Goal: Transaction & Acquisition: Purchase product/service

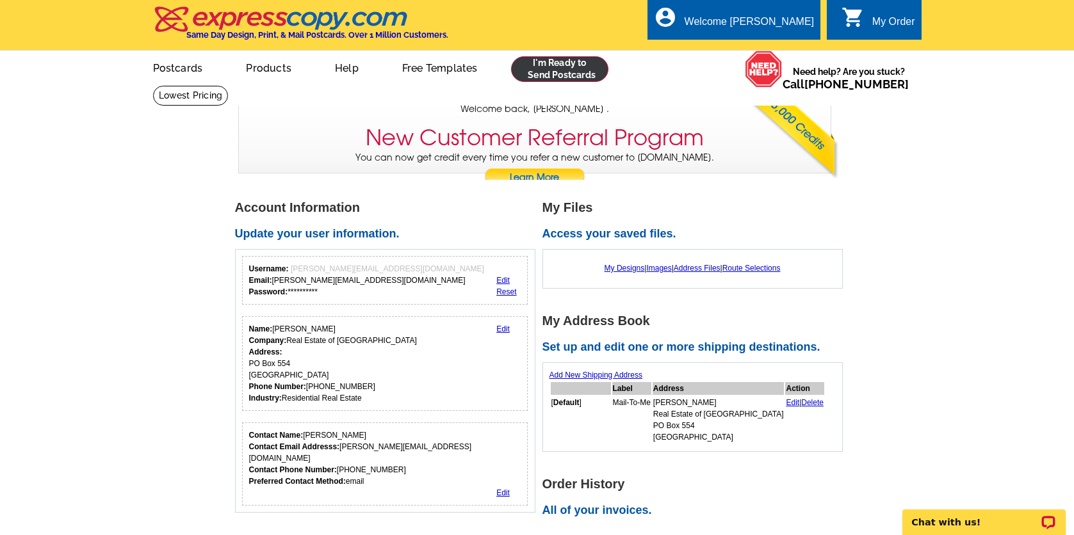
click at [582, 75] on link at bounding box center [560, 69] width 98 height 26
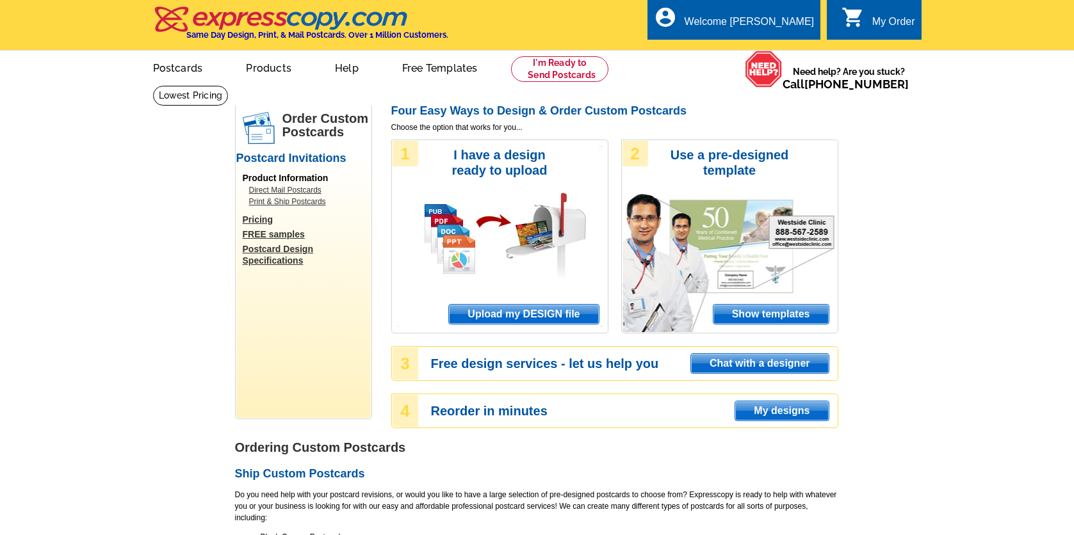
click at [528, 313] on span "Upload my DESIGN file" at bounding box center [523, 314] width 149 height 19
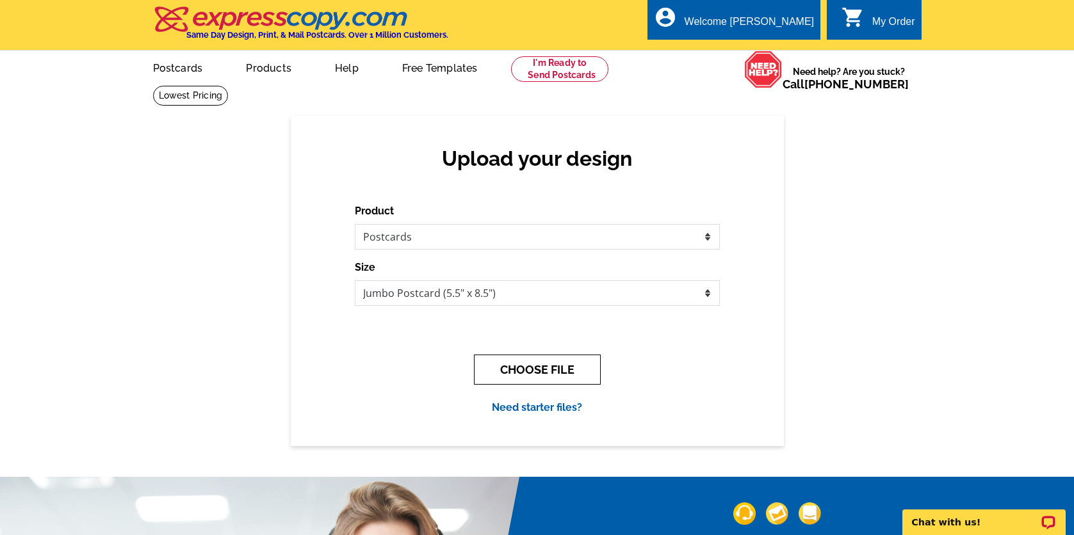
click at [548, 363] on button "CHOOSE FILE" at bounding box center [537, 370] width 127 height 30
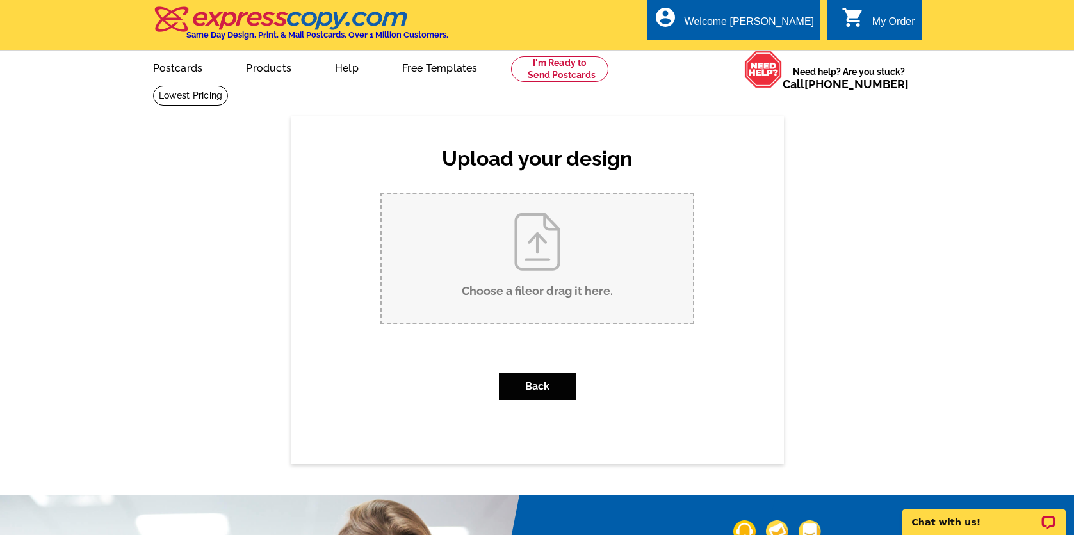
click at [541, 279] on input "Choose a file or drag it here ." at bounding box center [537, 258] width 311 height 129
type input "C:\fakepath\711GCR4980_listed.pdf"
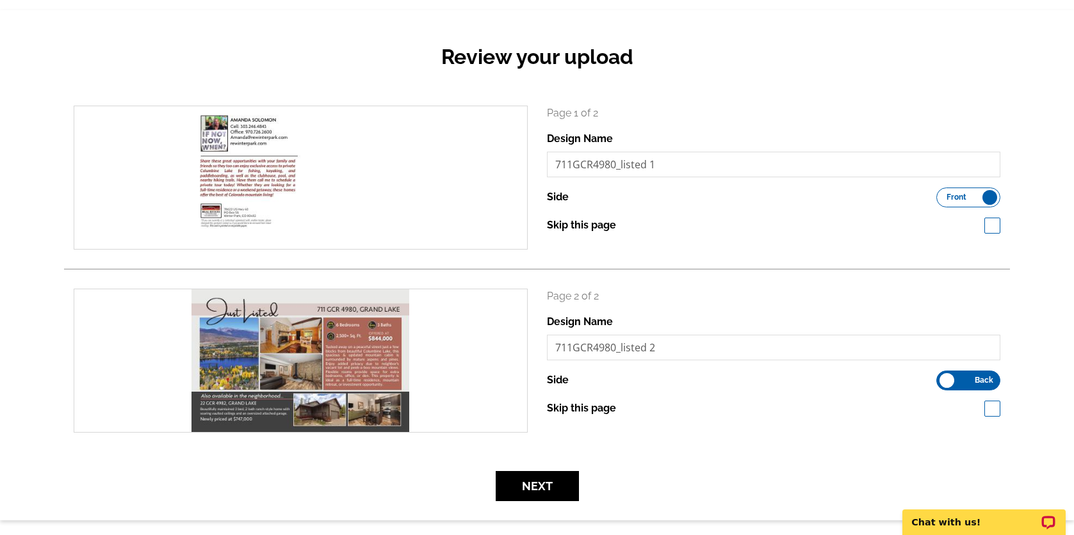
scroll to position [210, 0]
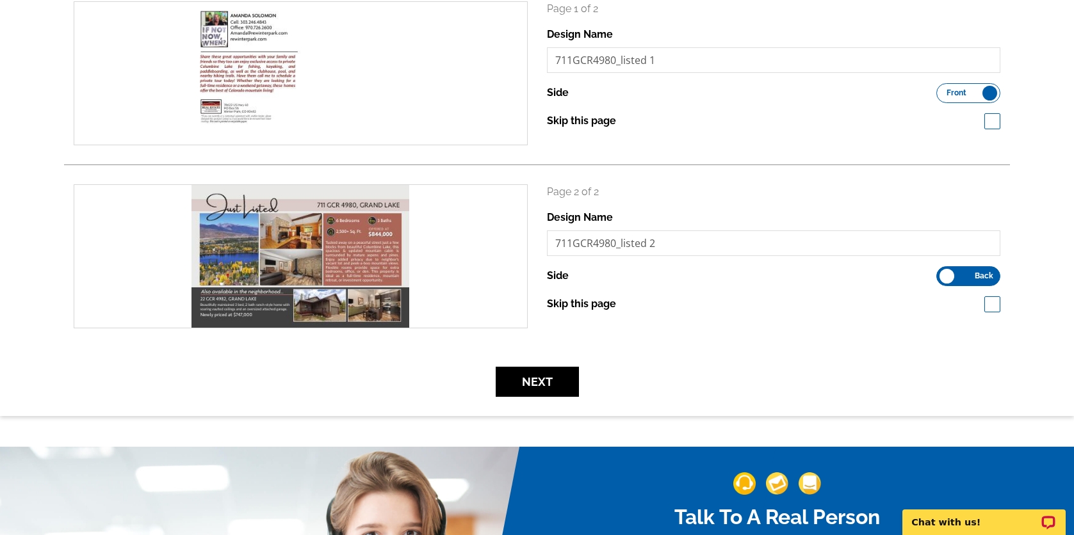
click at [975, 277] on span "Back" at bounding box center [984, 276] width 19 height 6
click at [943, 273] on input "Front Back" at bounding box center [943, 273] width 0 height 0
click at [961, 93] on span "Front" at bounding box center [957, 93] width 20 height 6
click at [943, 90] on input "Front Back" at bounding box center [943, 90] width 0 height 0
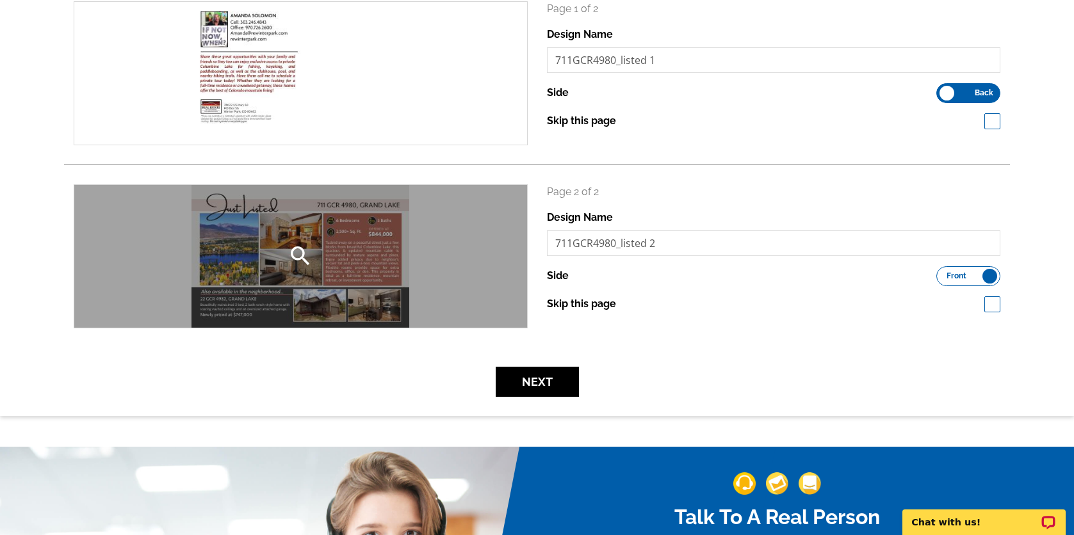
click at [301, 258] on icon "search" at bounding box center [301, 256] width 26 height 26
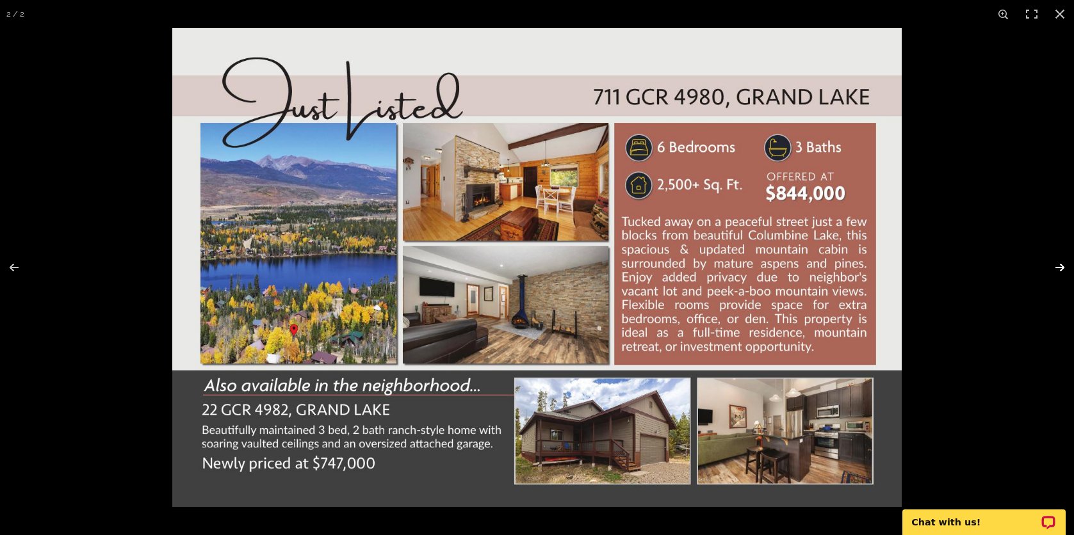
click at [1064, 265] on button at bounding box center [1051, 268] width 45 height 64
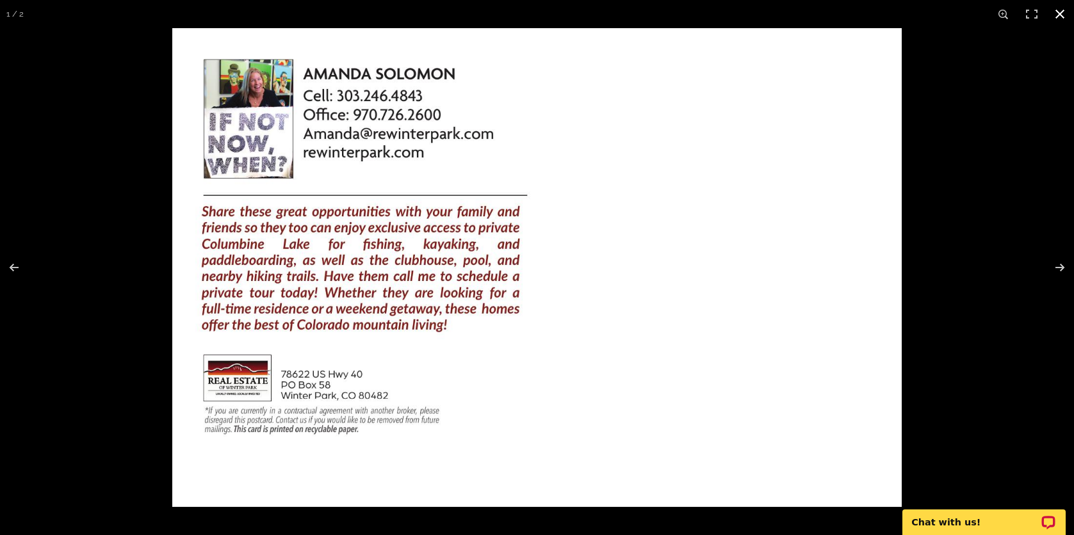
click at [1060, 13] on button at bounding box center [1060, 14] width 28 height 28
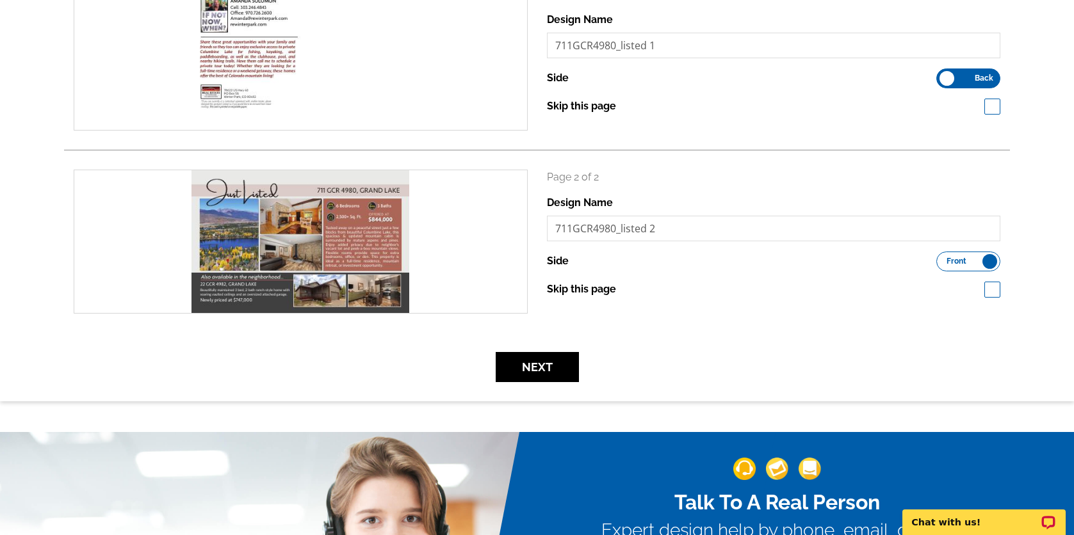
scroll to position [226, 0]
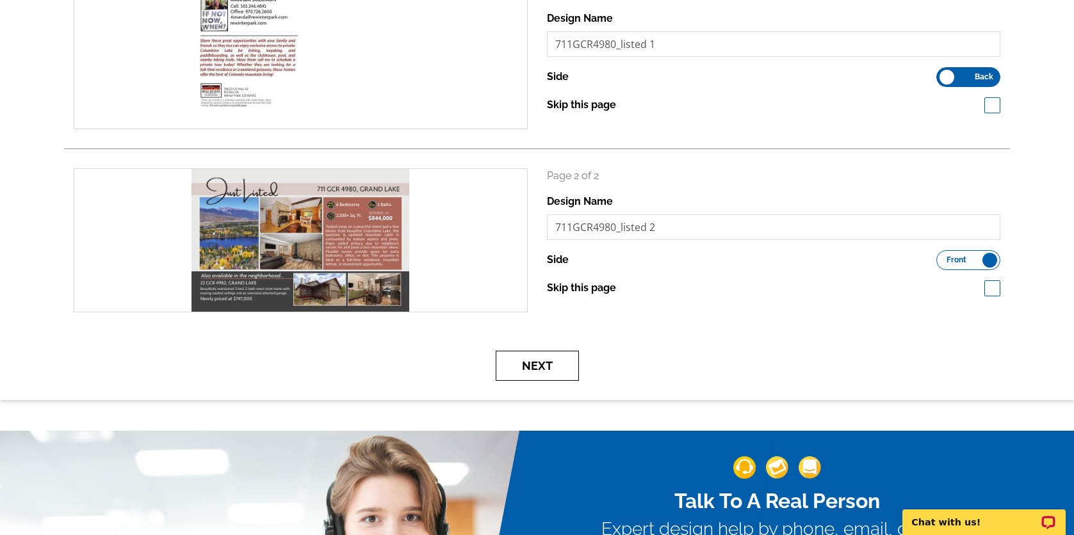
click at [558, 370] on button "Next" at bounding box center [537, 366] width 83 height 30
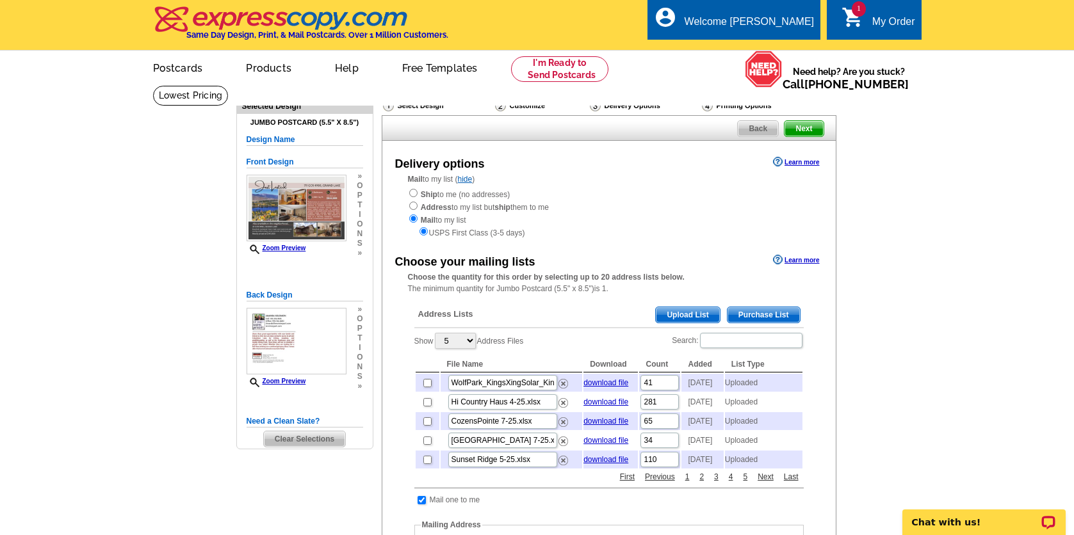
click at [663, 311] on span "Upload List" at bounding box center [687, 314] width 63 height 15
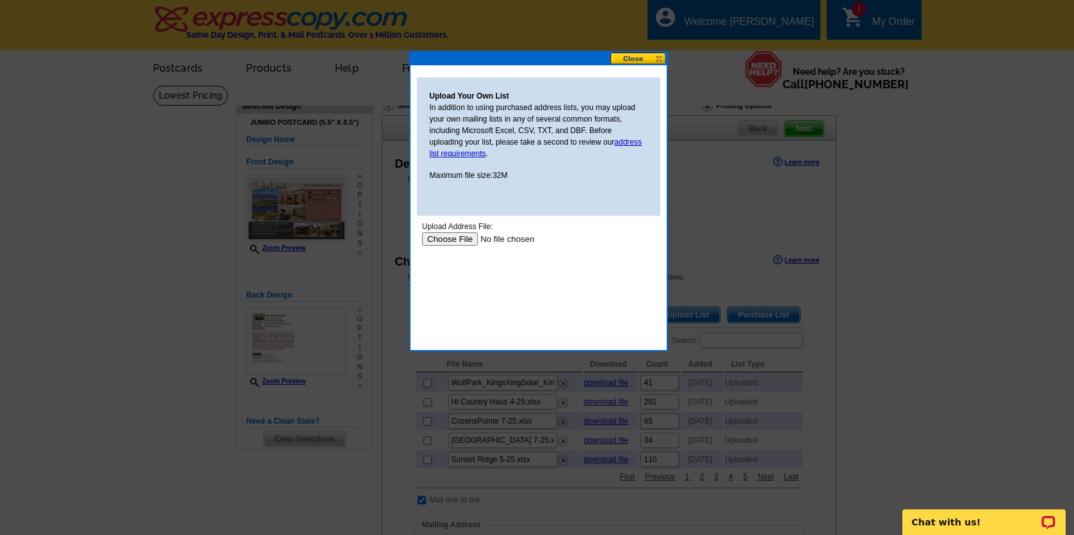
click at [444, 238] on input "file" at bounding box center [502, 238] width 162 height 13
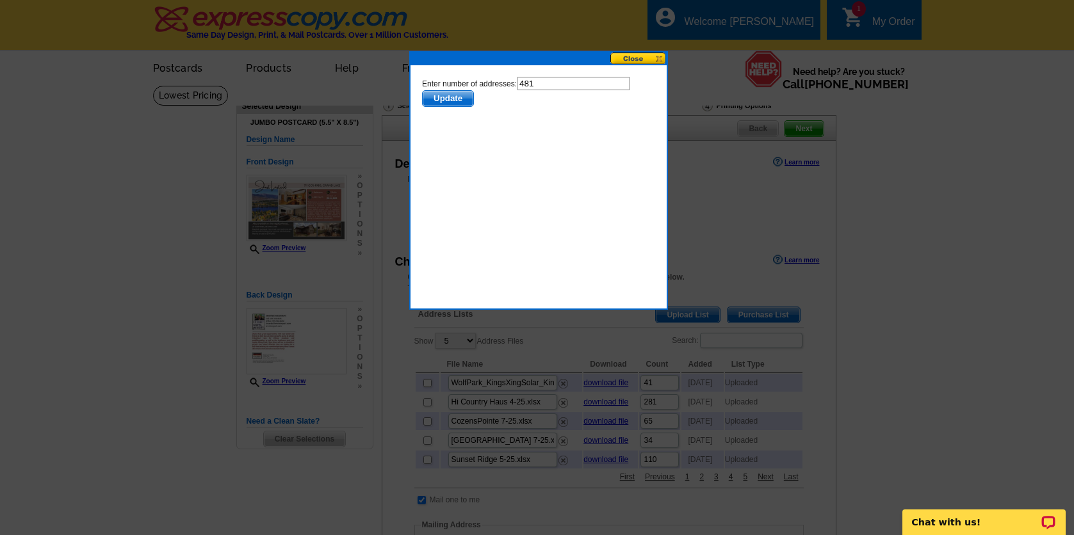
click at [542, 79] on input "481" at bounding box center [572, 83] width 113 height 13
type input "480"
click at [450, 97] on span "Update" at bounding box center [447, 98] width 51 height 15
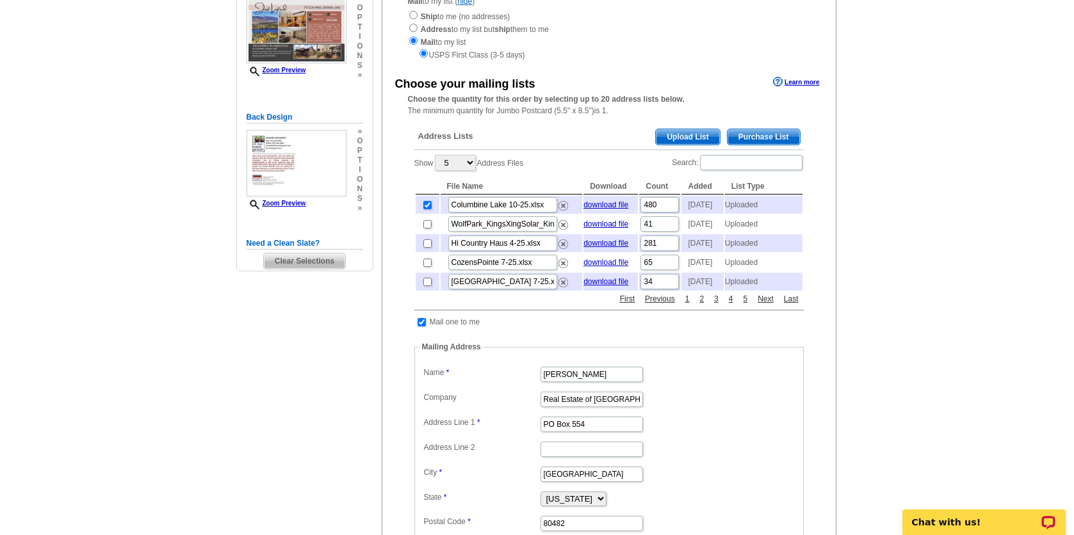
scroll to position [199, 0]
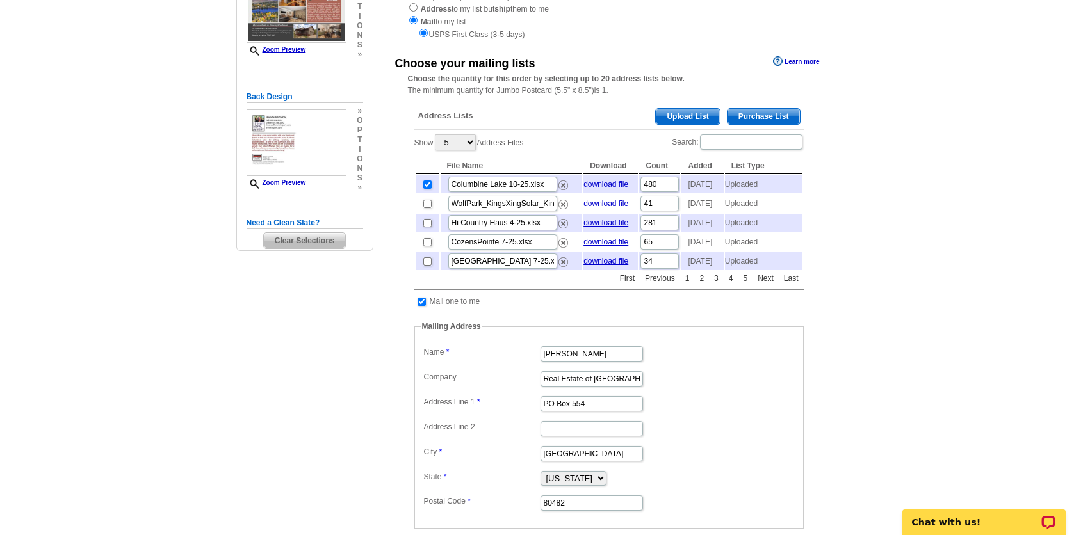
click at [421, 306] on input "checkbox" at bounding box center [422, 302] width 8 height 8
checkbox input "false"
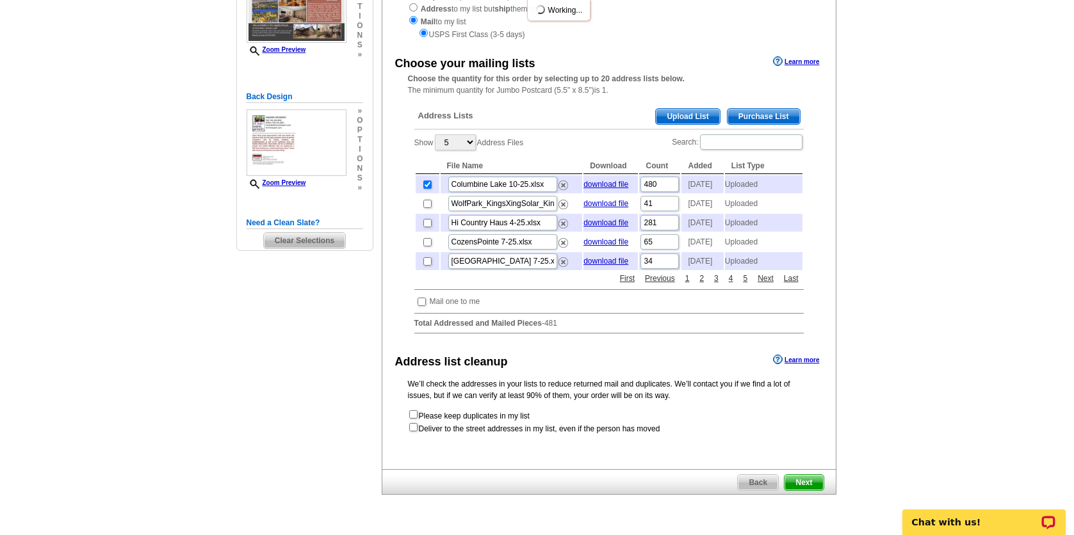
click at [790, 491] on span "Next" at bounding box center [804, 482] width 38 height 15
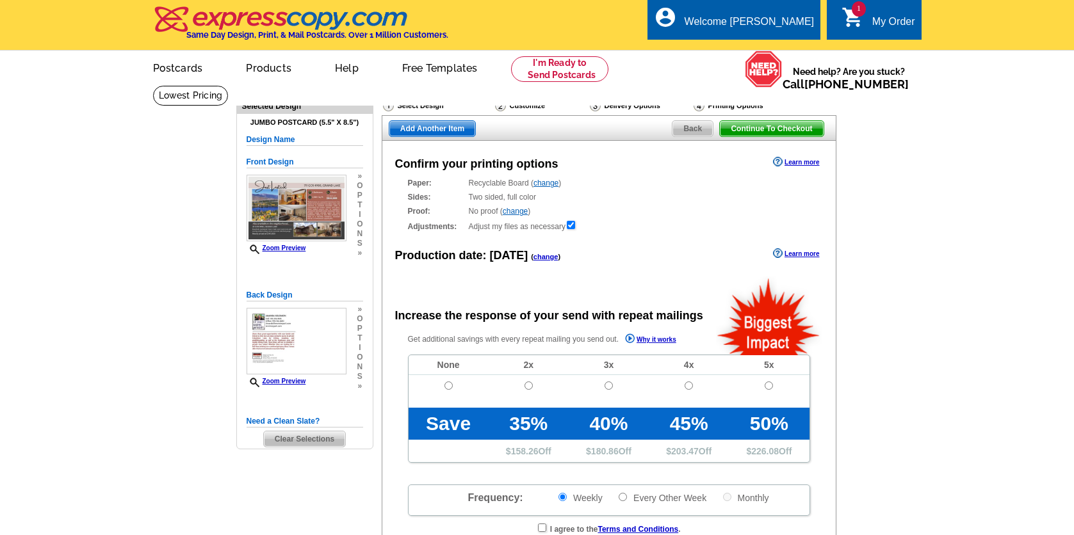
radio input "false"
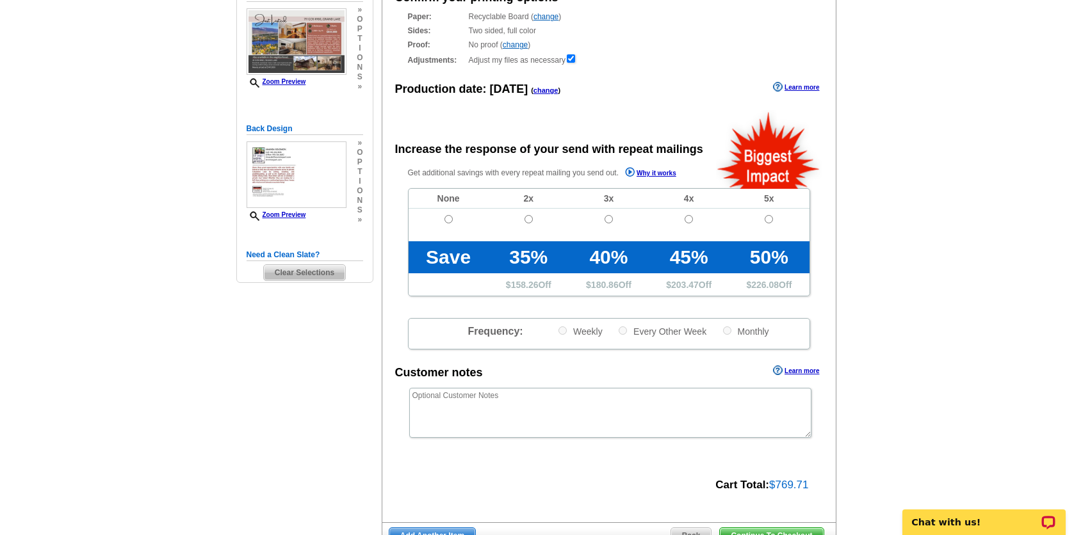
scroll to position [226, 0]
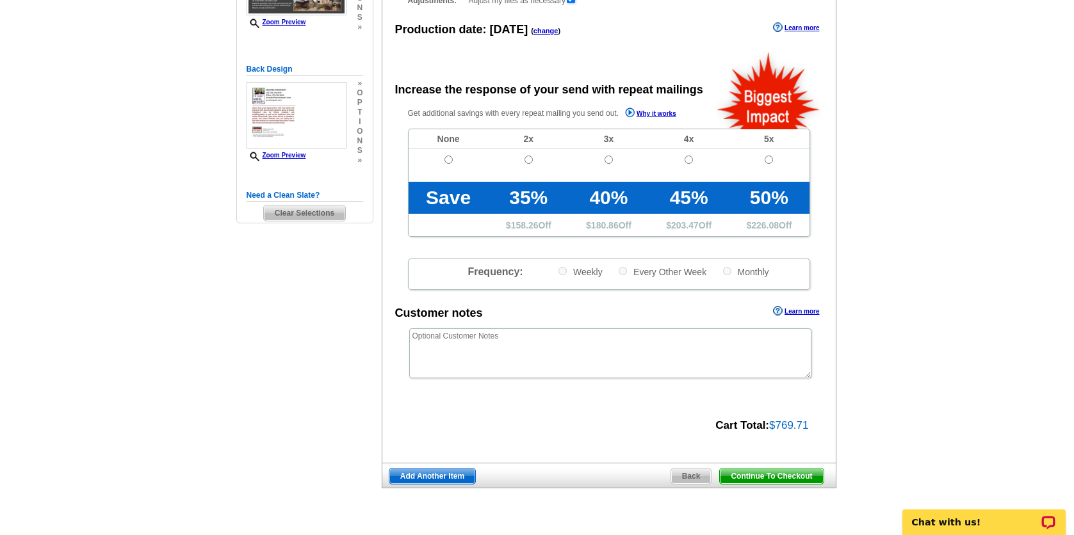
click at [450, 157] on input "radio" at bounding box center [448, 160] width 8 height 8
radio input "true"
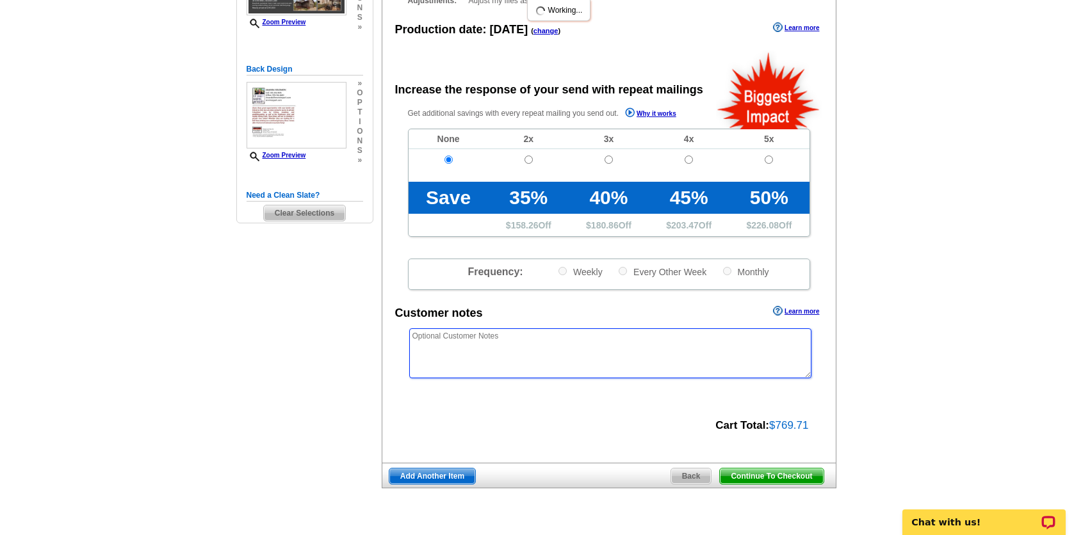
click at [514, 341] on textarea at bounding box center [610, 354] width 402 height 50
type textarea "there is a bleed"
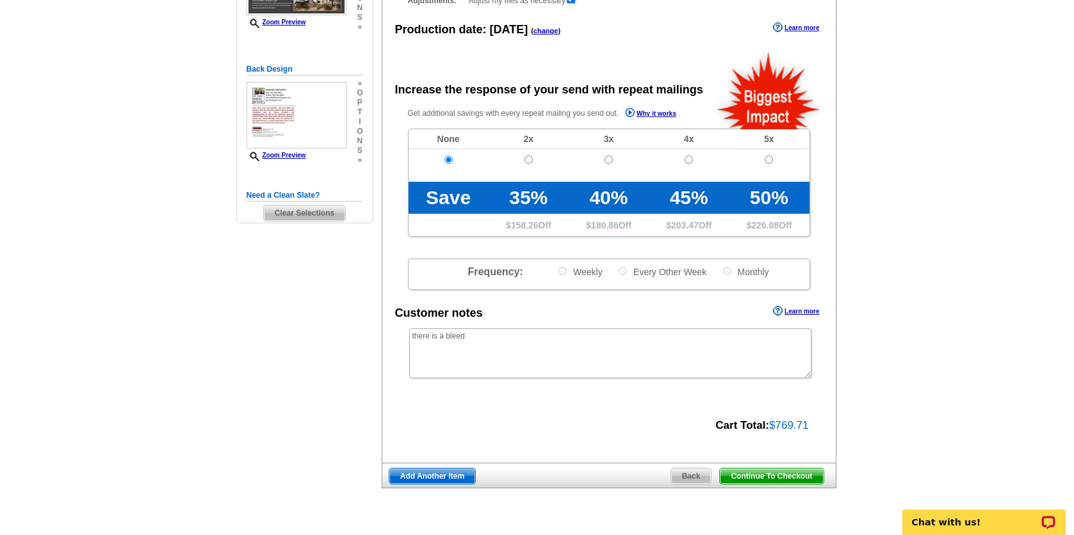
click at [800, 471] on span "Continue To Checkout" at bounding box center [771, 476] width 103 height 15
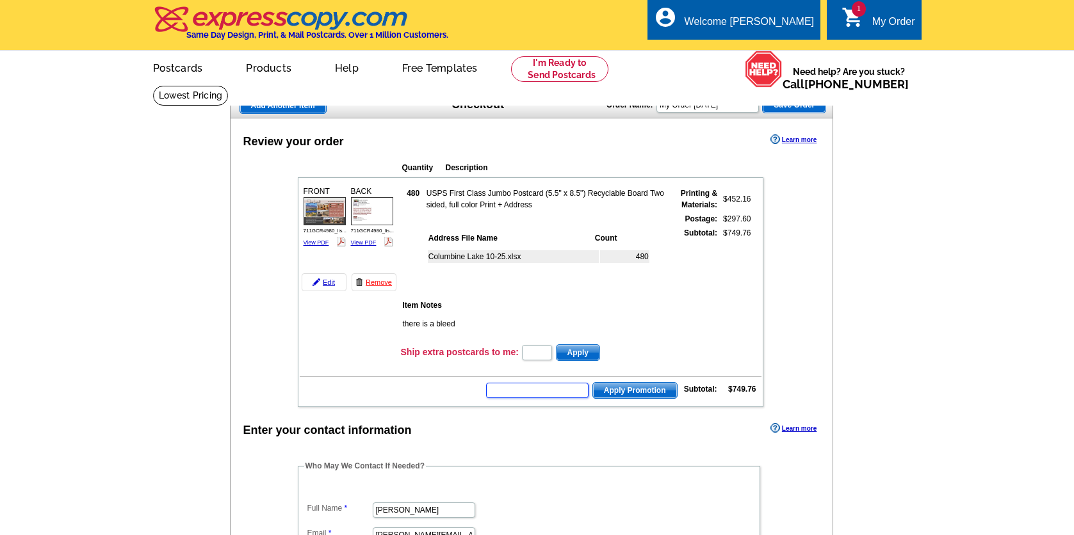
click at [544, 391] on input "text" at bounding box center [537, 390] width 102 height 15
type input "GROW1025"
click at [637, 391] on span "Apply Promotion" at bounding box center [635, 390] width 84 height 15
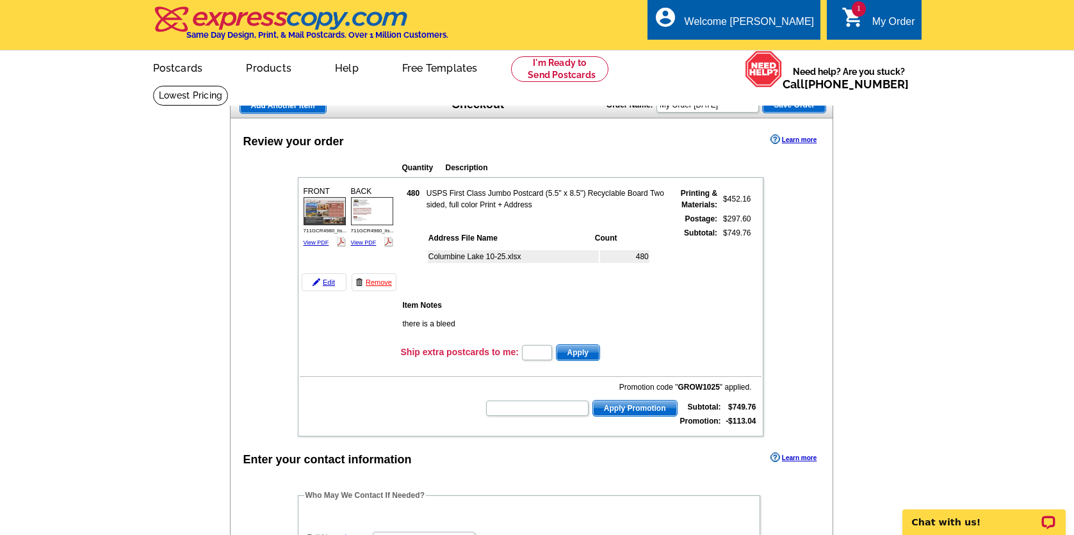
click at [384, 215] on img at bounding box center [372, 211] width 42 height 28
click at [328, 209] on img at bounding box center [325, 211] width 42 height 28
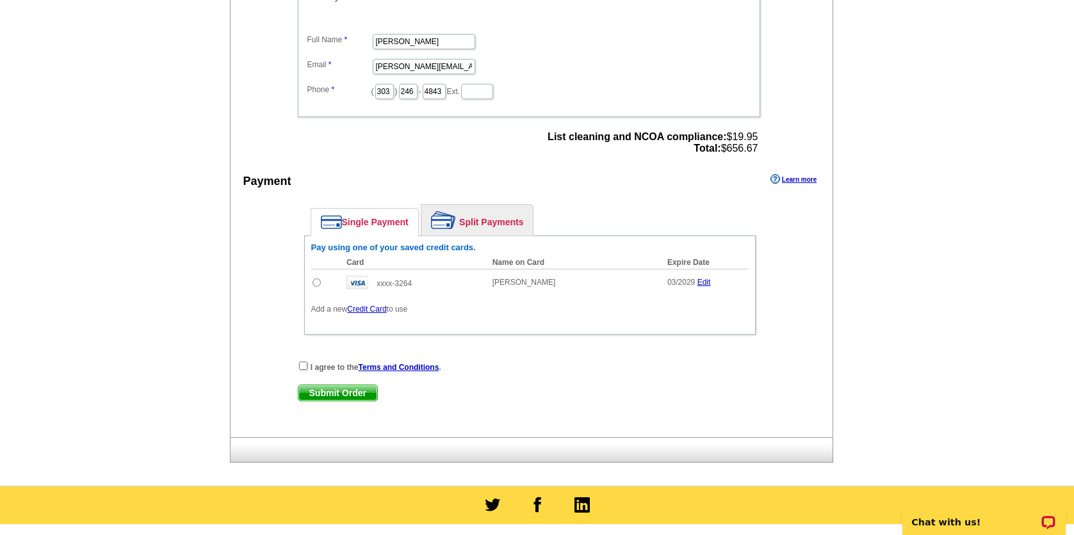
scroll to position [502, 0]
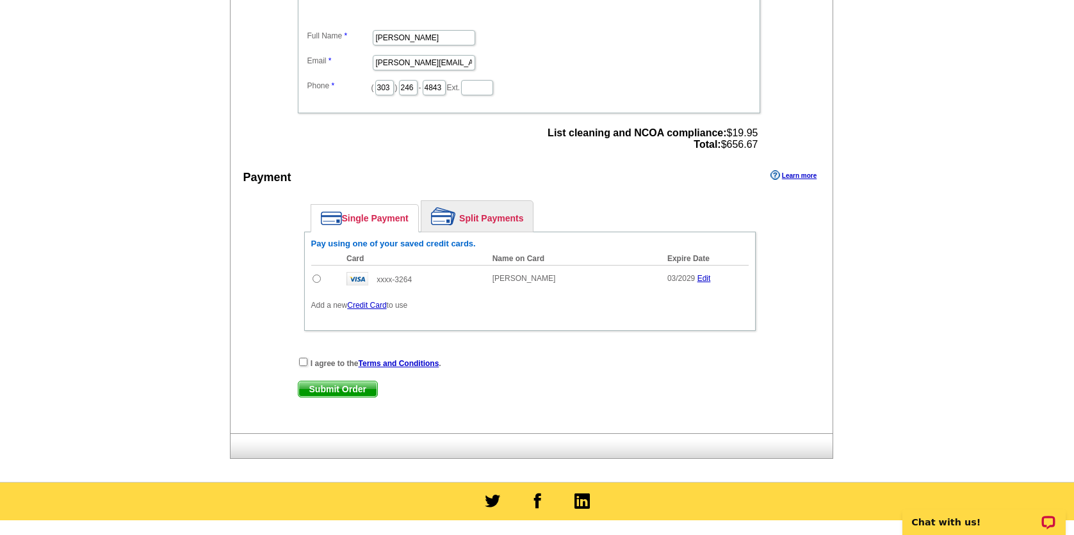
click at [315, 277] on input "radio" at bounding box center [317, 279] width 8 height 8
radio input "true"
click at [305, 360] on input "checkbox" at bounding box center [303, 362] width 8 height 8
checkbox input "true"
click at [315, 390] on span "Submit Order" at bounding box center [337, 389] width 79 height 15
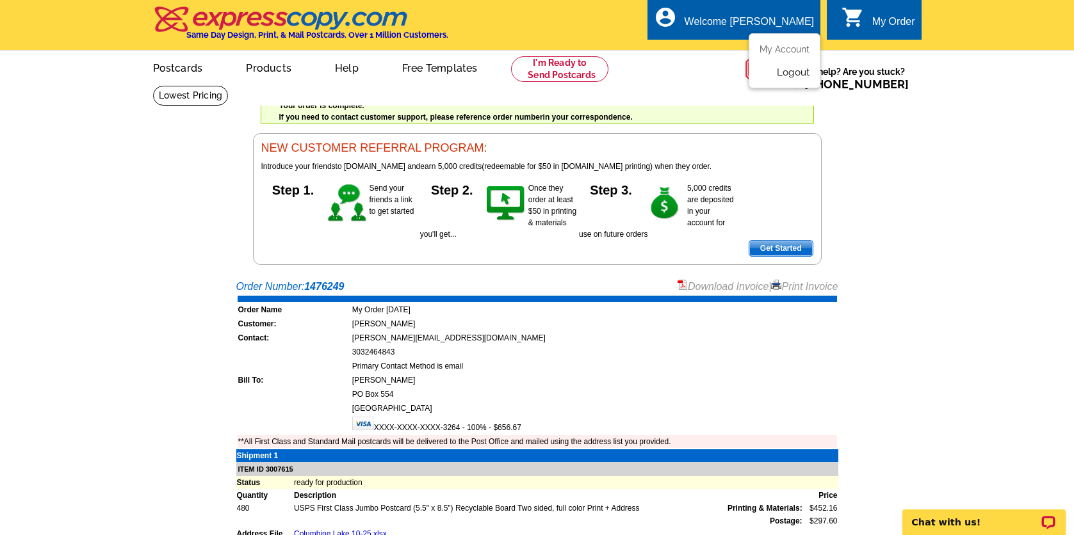
click at [788, 72] on link "Logout" at bounding box center [793, 73] width 33 height 12
